Goal: Download file/media

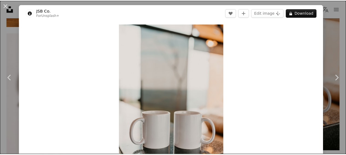
scroll to position [55, 0]
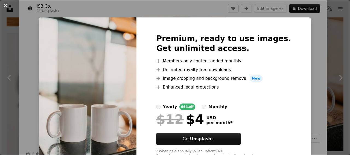
click at [312, 64] on div "An X shape Premium, ready to use images. Get unlimited access. A plus sign Memb…" at bounding box center [175, 77] width 350 height 155
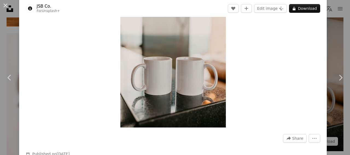
click at [333, 16] on div "An X shape Chevron left Chevron right JSB Co. For Unsplash+ A heart A plus sign…" at bounding box center [175, 77] width 350 height 155
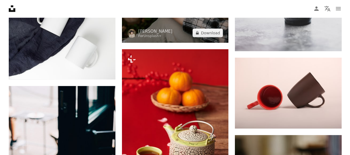
scroll to position [5981, 0]
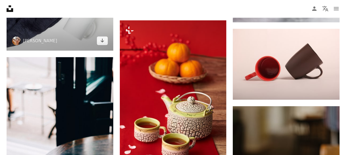
click at [83, 33] on img at bounding box center [60, 8] width 107 height 85
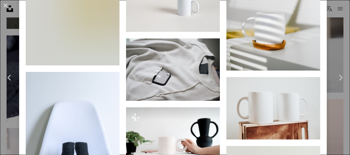
scroll to position [1366, 0]
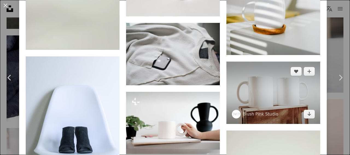
click at [249, 80] on img at bounding box center [273, 93] width 94 height 63
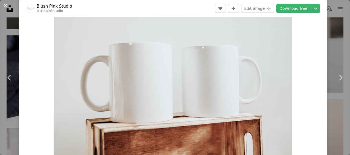
scroll to position [27, 0]
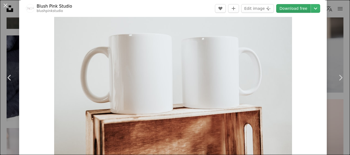
click at [294, 10] on link "Download free" at bounding box center [293, 8] width 34 height 9
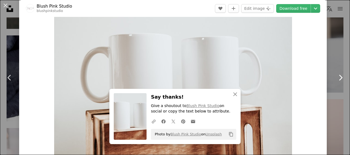
click at [335, 56] on link "Chevron right" at bounding box center [339, 78] width 19 height 52
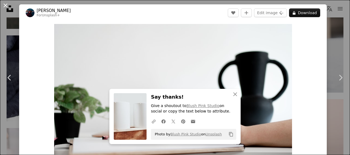
click at [4, 6] on button "An X shape" at bounding box center [5, 5] width 7 height 7
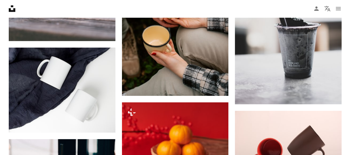
scroll to position [5900, 0]
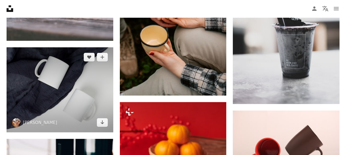
click at [95, 87] on img at bounding box center [60, 90] width 107 height 85
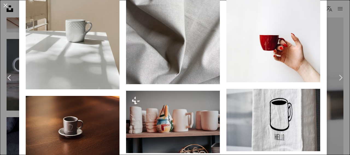
scroll to position [8460, 0]
